Goal: Information Seeking & Learning: Find specific fact

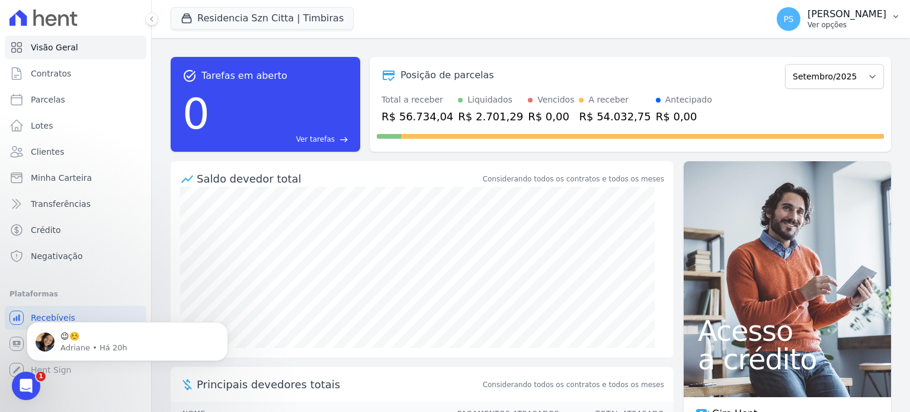
click at [879, 16] on p "[PERSON_NAME]" at bounding box center [847, 14] width 79 height 12
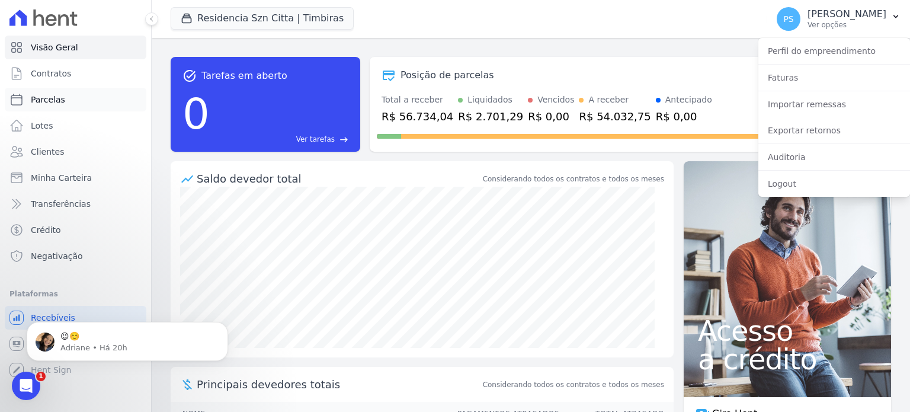
click at [40, 103] on span "Parcelas" at bounding box center [48, 100] width 34 height 12
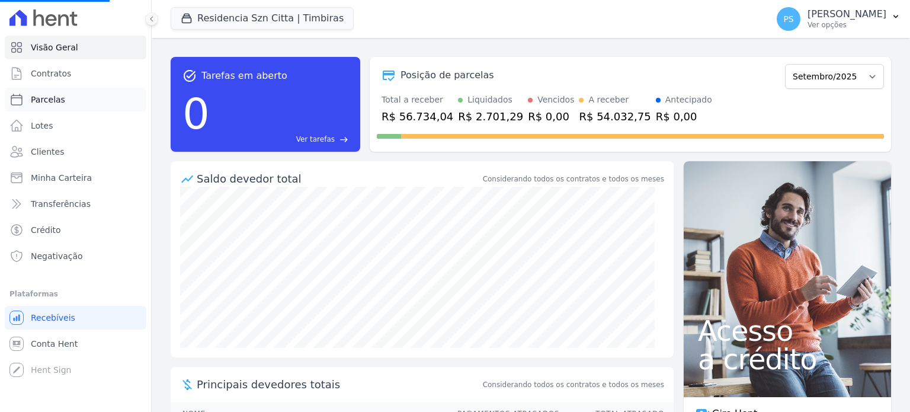
click at [48, 103] on span "Parcelas" at bounding box center [48, 100] width 34 height 12
select select
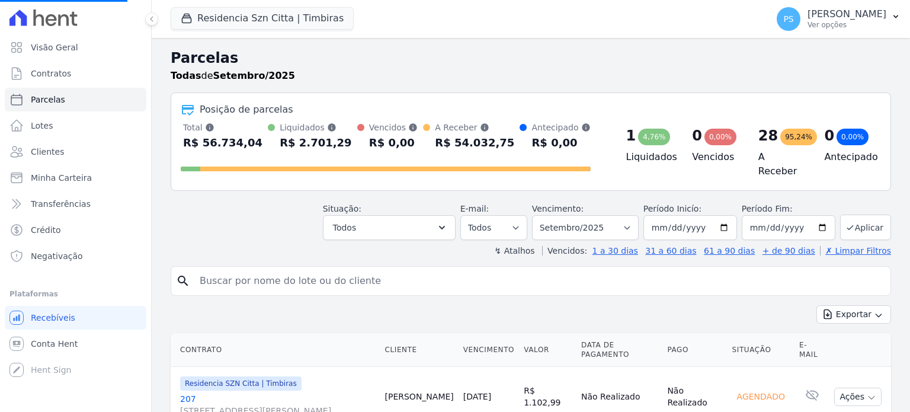
click at [328, 281] on input "search" at bounding box center [539, 281] width 693 height 24
select select
click at [336, 279] on input "search" at bounding box center [539, 281] width 693 height 24
type input "elle"
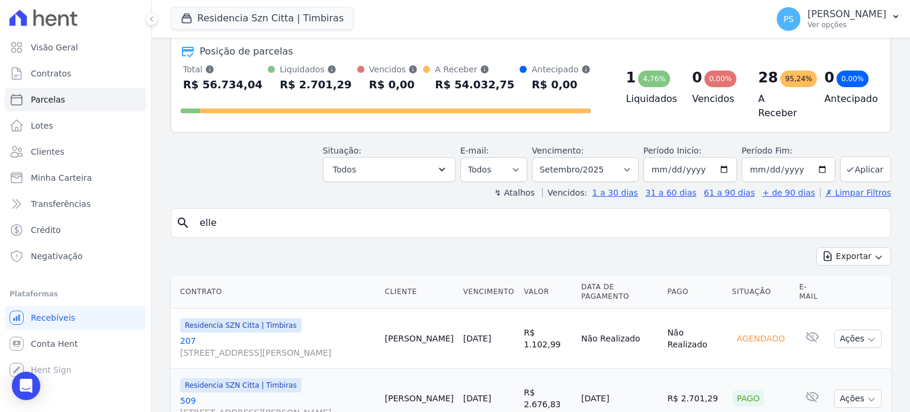
scroll to position [59, 0]
select select
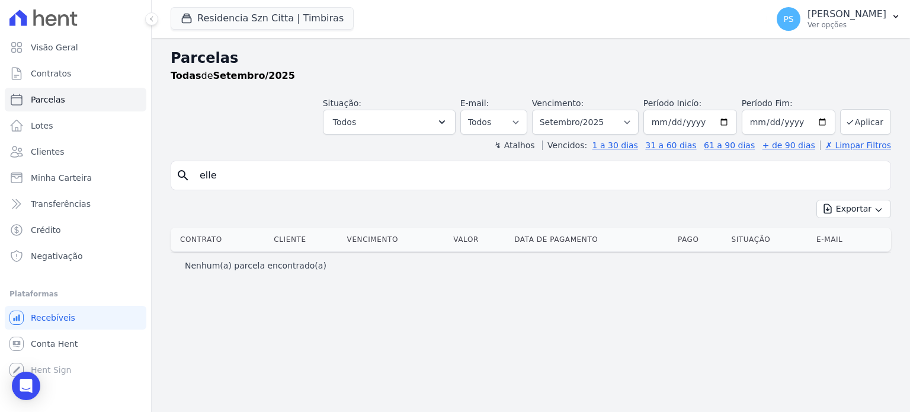
click at [267, 175] on input "elle" at bounding box center [539, 176] width 693 height 24
click at [247, 175] on input "elle" at bounding box center [539, 176] width 693 height 24
click at [639, 123] on select "Filtrar por período ──────── Todos os meses Junho/2025 Julho/2025 Agosto/2025 S…" at bounding box center [585, 122] width 107 height 25
select select "08/2025"
click at [550, 110] on select "Filtrar por período ──────── Todos os meses Junho/2025 Julho/2025 Agosto/2025 S…" at bounding box center [585, 122] width 107 height 25
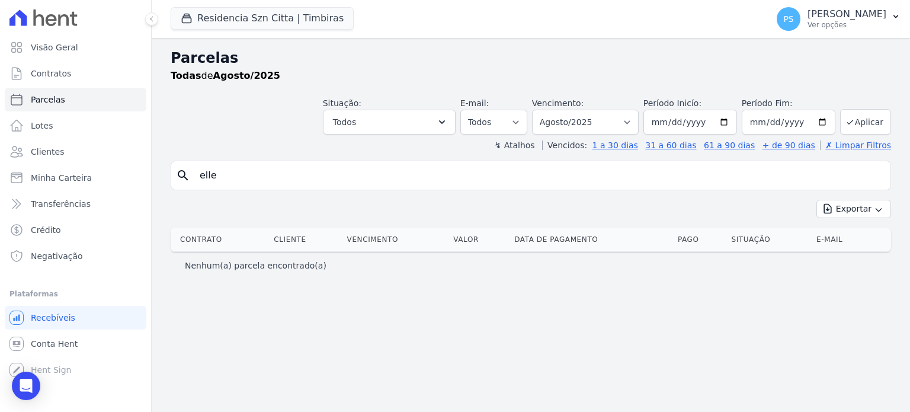
select select
click at [280, 177] on input "elle" at bounding box center [539, 176] width 693 height 24
type input "ellen"
select select
click at [307, 180] on input "ellen" at bounding box center [539, 176] width 693 height 24
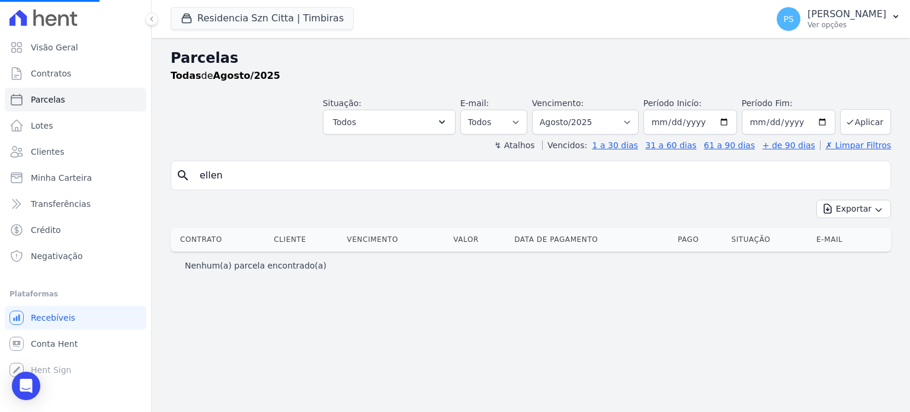
select select
click at [240, 181] on input "ellen" at bounding box center [539, 176] width 693 height 24
click at [62, 104] on link "Parcelas" at bounding box center [76, 100] width 142 height 24
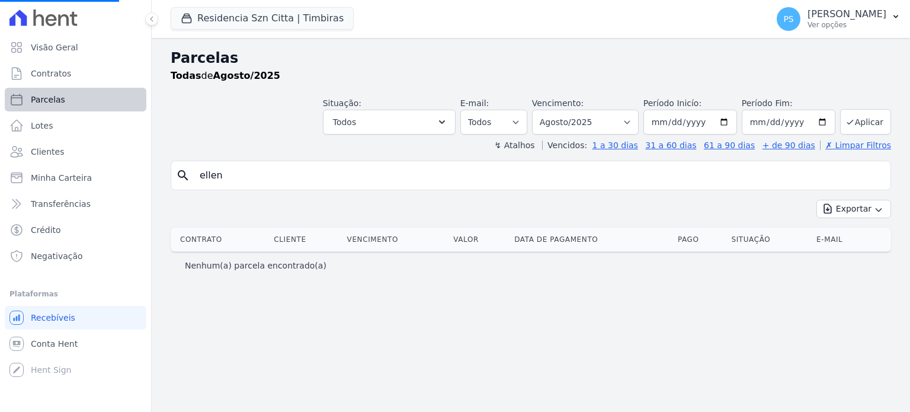
select select
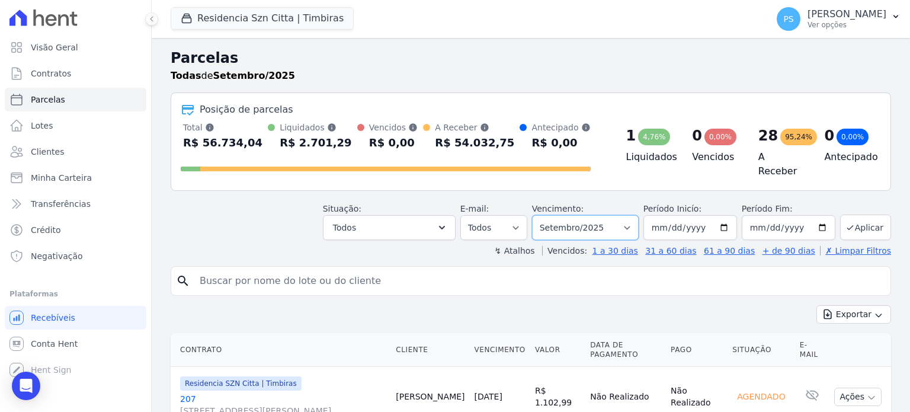
click at [632, 225] on select "Filtrar por período ──────── Todos os meses Junho/2025 Julho/2025 Agosto/2025 S…" at bounding box center [585, 227] width 107 height 25
click at [724, 221] on input "[DATE]" at bounding box center [691, 227] width 94 height 25
type input "[DATE]"
click at [818, 222] on input "[DATE]" at bounding box center [789, 227] width 94 height 25
click at [813, 217] on input "[DATE]" at bounding box center [789, 227] width 94 height 25
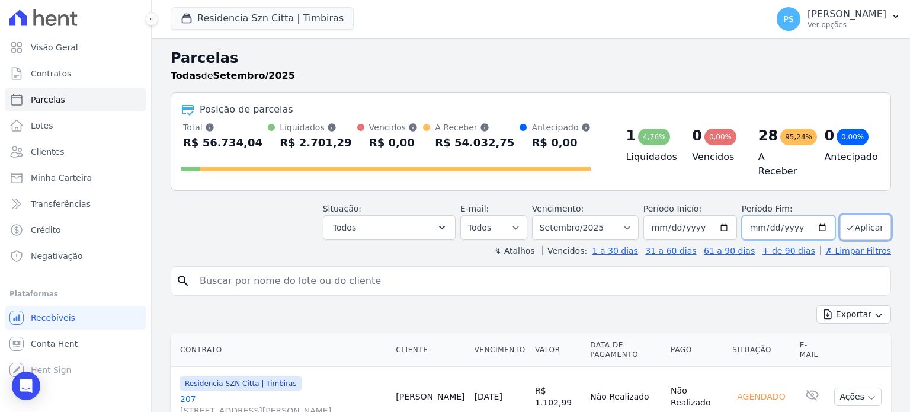
type input "[DATE]"
click at [363, 285] on input "search" at bounding box center [539, 281] width 693 height 24
type input "[PERSON_NAME]"
select select
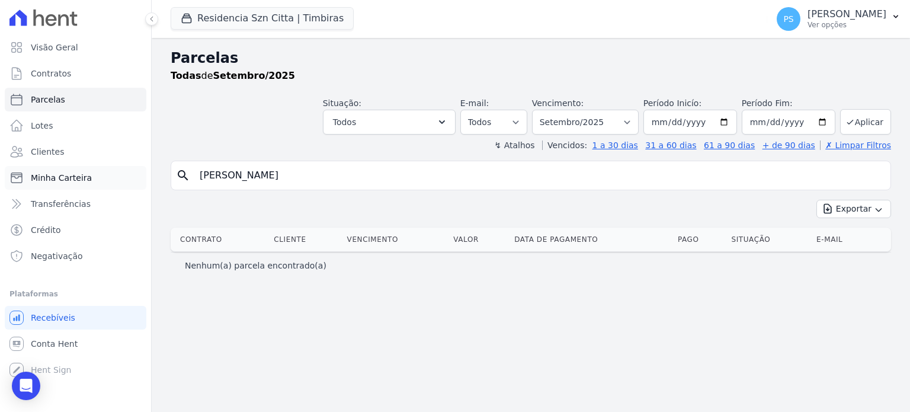
drag, startPoint x: 150, startPoint y: 168, endPoint x: 128, endPoint y: 170, distance: 22.1
click at [128, 170] on div "Visão Geral Contratos [GEOGRAPHIC_DATA] Lotes Clientes Minha Carteira Transferê…" at bounding box center [455, 206] width 910 height 412
type input "[PERSON_NAME]"
select select
click at [732, 125] on input "[DATE]" at bounding box center [691, 122] width 94 height 25
